Goal: Information Seeking & Learning: Learn about a topic

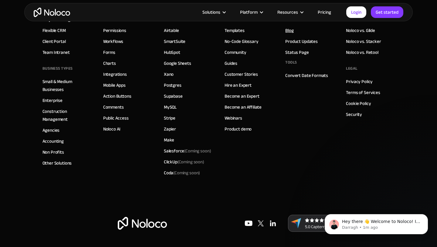
click at [290, 31] on link "Blog" at bounding box center [289, 30] width 8 height 8
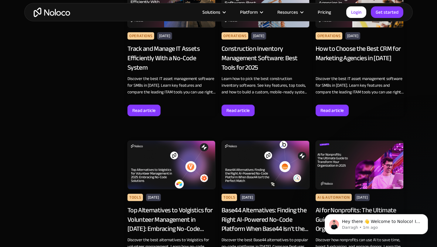
scroll to position [556, 0]
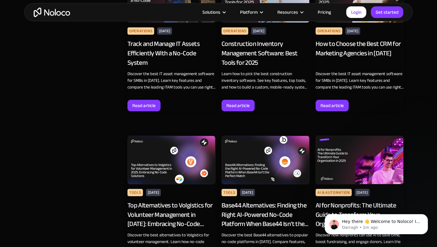
click at [257, 54] on div "Construction Inventory Management Software: Best Tools for 2025" at bounding box center [266, 53] width 88 height 28
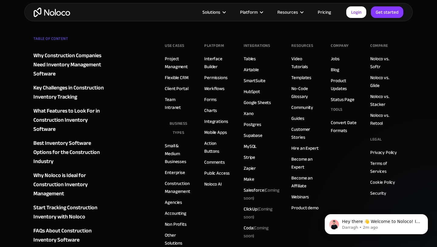
scroll to position [3182, 0]
